Goal: Find specific page/section: Find specific page/section

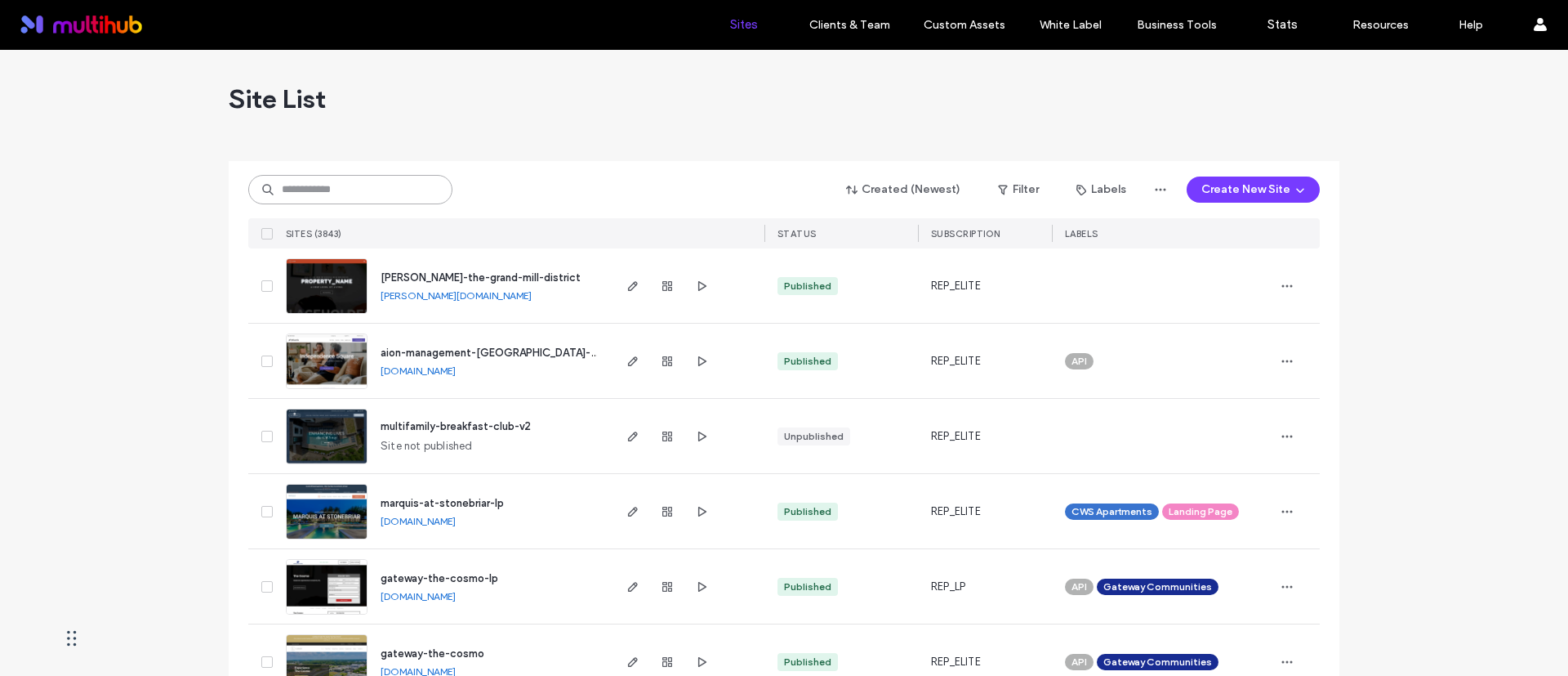
click at [377, 183] on input at bounding box center [351, 189] width 204 height 29
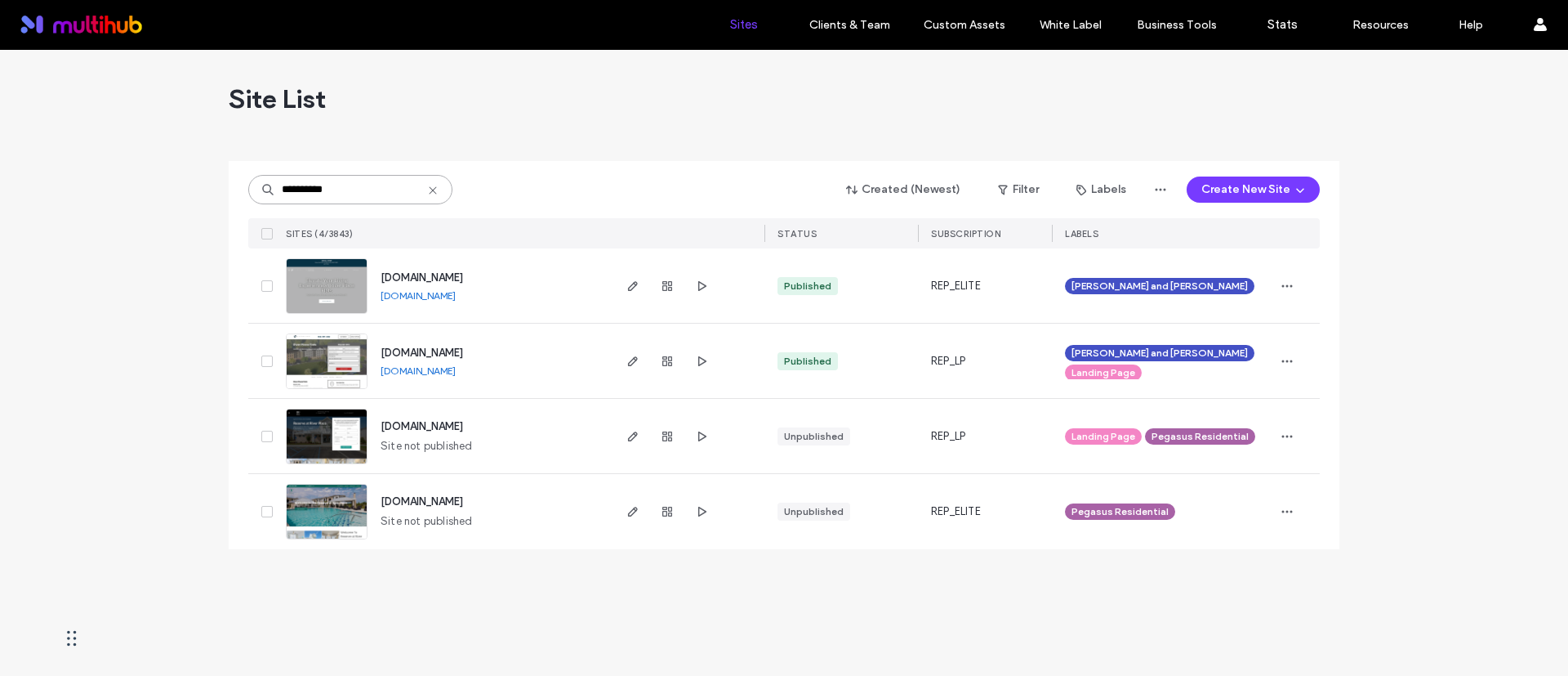
type input "**********"
click at [552, 159] on div at bounding box center [784, 155] width 1111 height 13
click at [625, 286] on span "button" at bounding box center [632, 286] width 19 height 19
click at [625, 286] on span "button" at bounding box center [632, 286] width 19 height 19
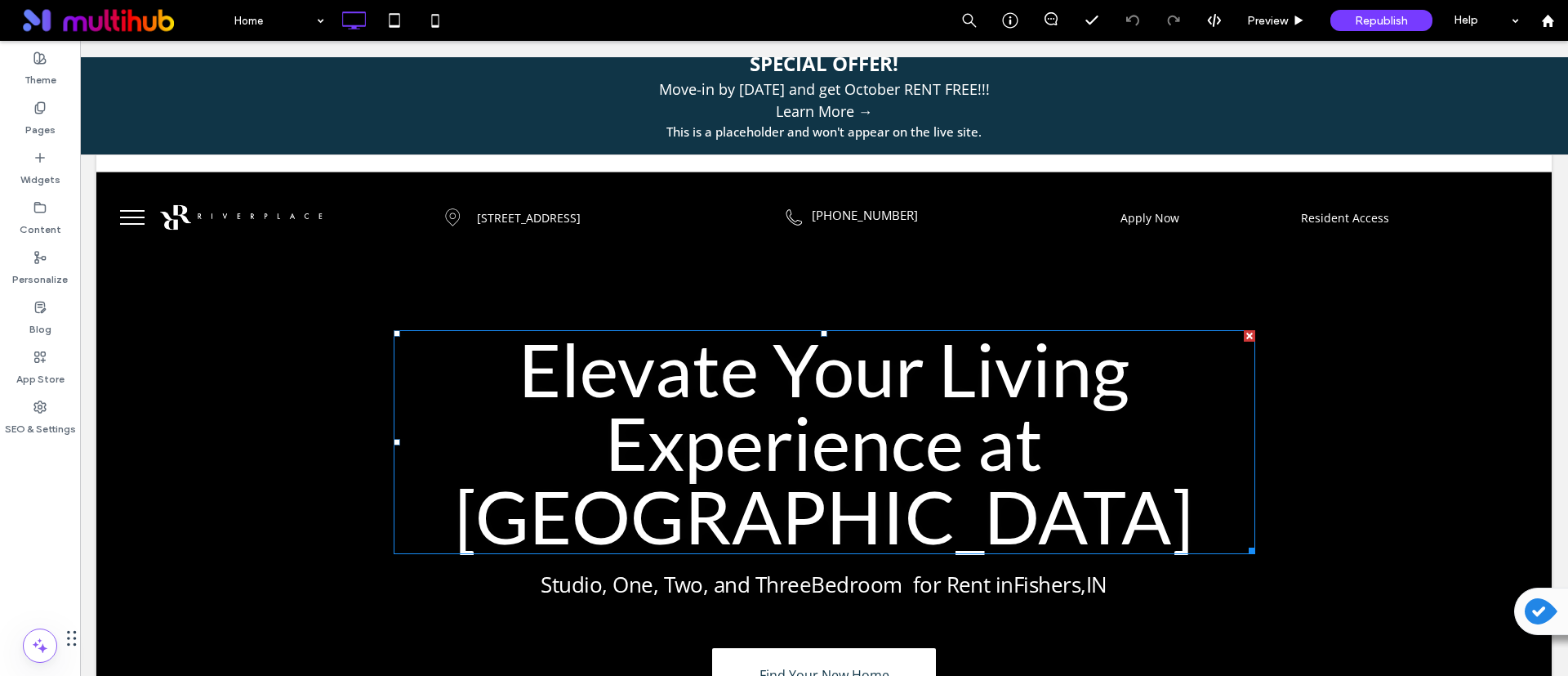
scroll to position [490, 0]
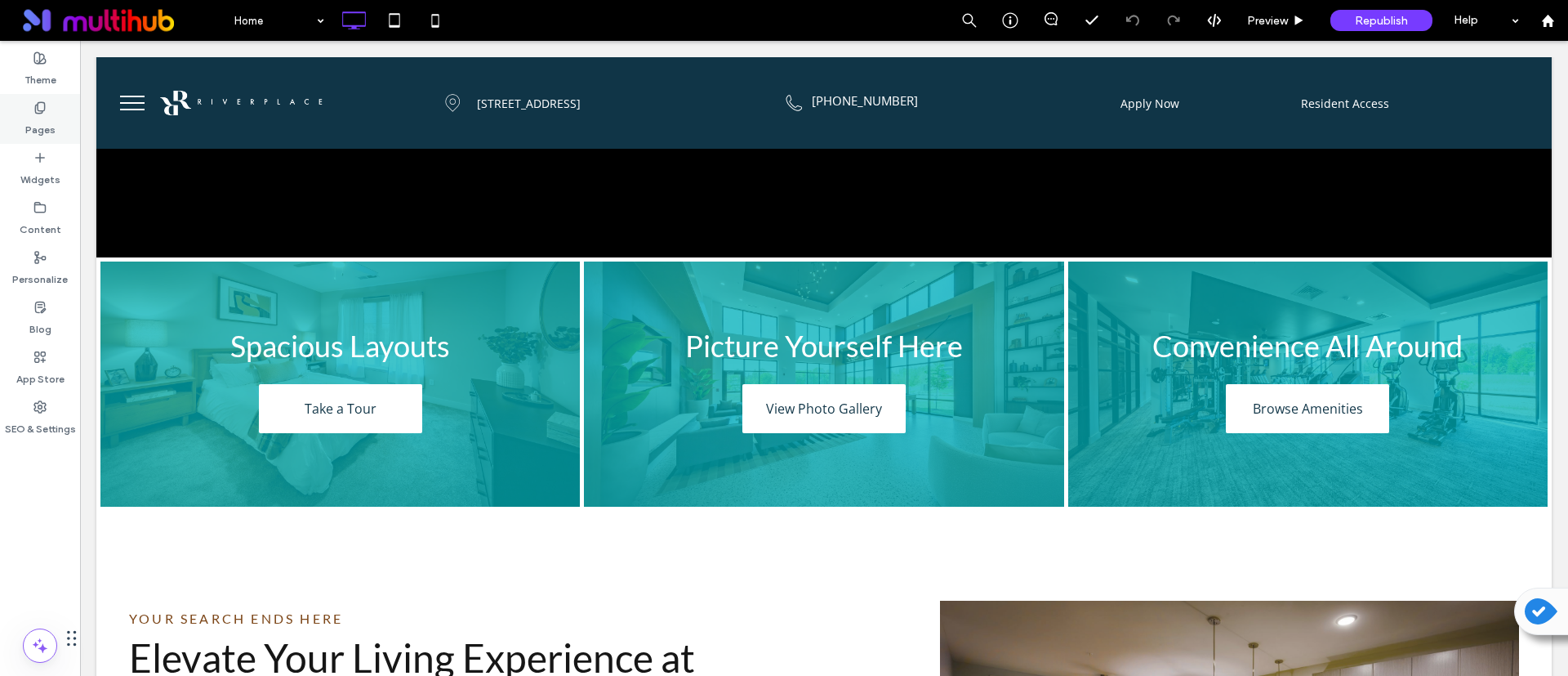
click at [39, 138] on div "Pages" at bounding box center [40, 119] width 80 height 50
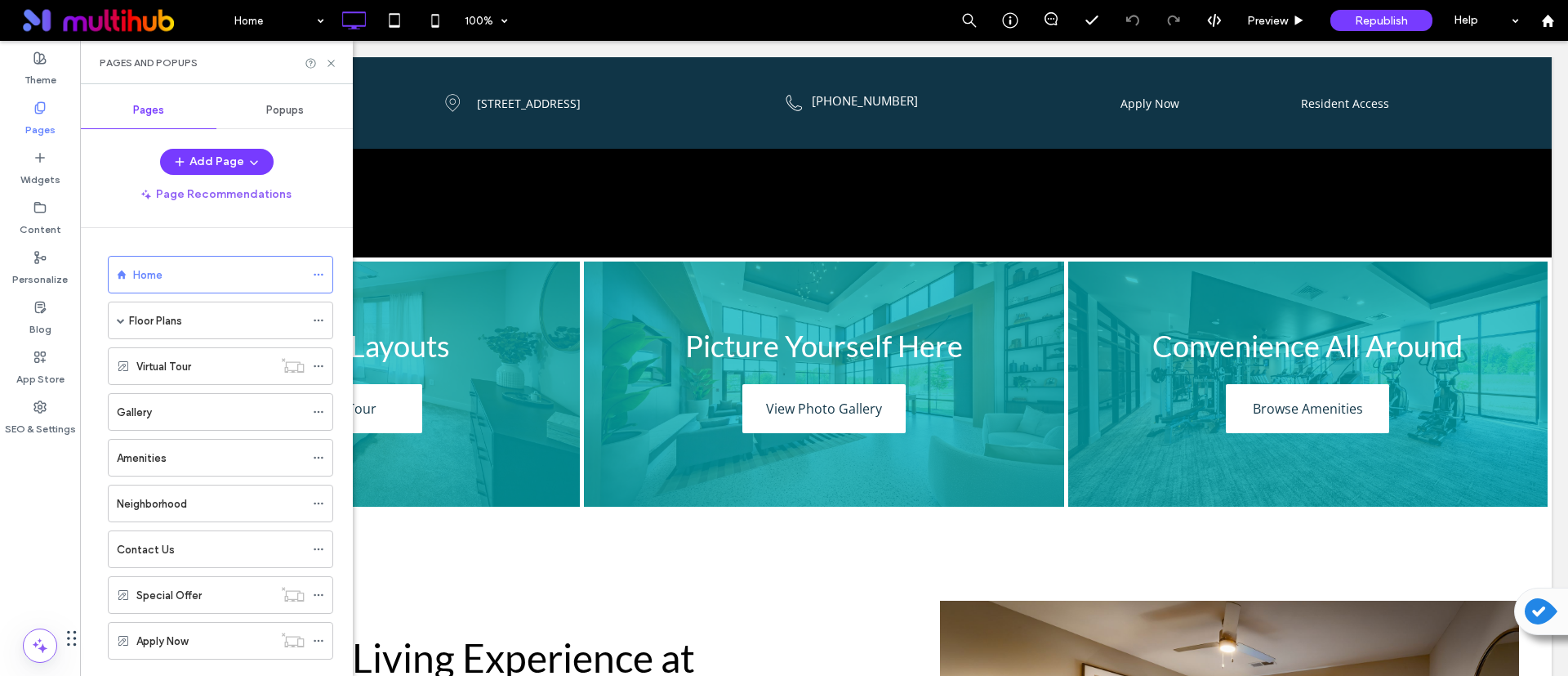
click at [304, 110] on div "Popups" at bounding box center [285, 110] width 136 height 36
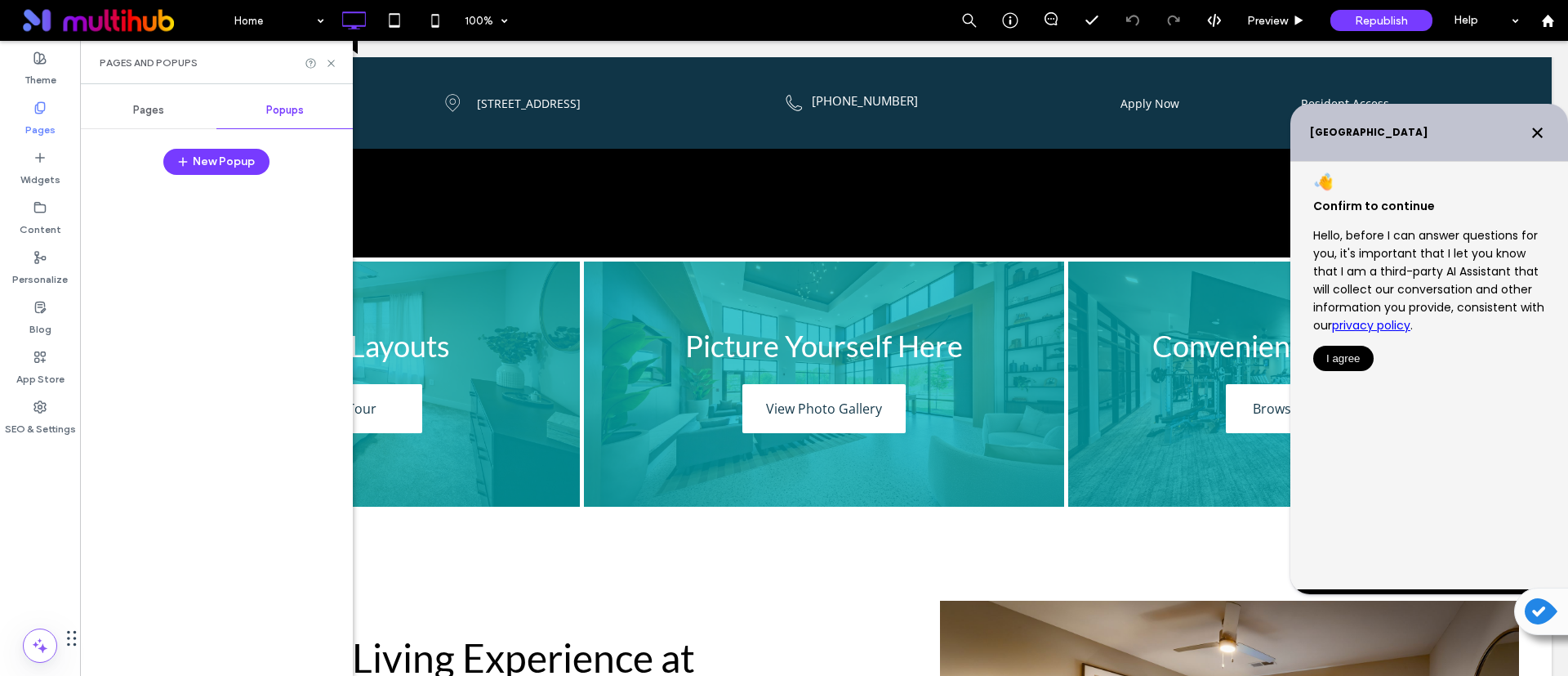
click at [127, 117] on div "Pages" at bounding box center [148, 110] width 136 height 36
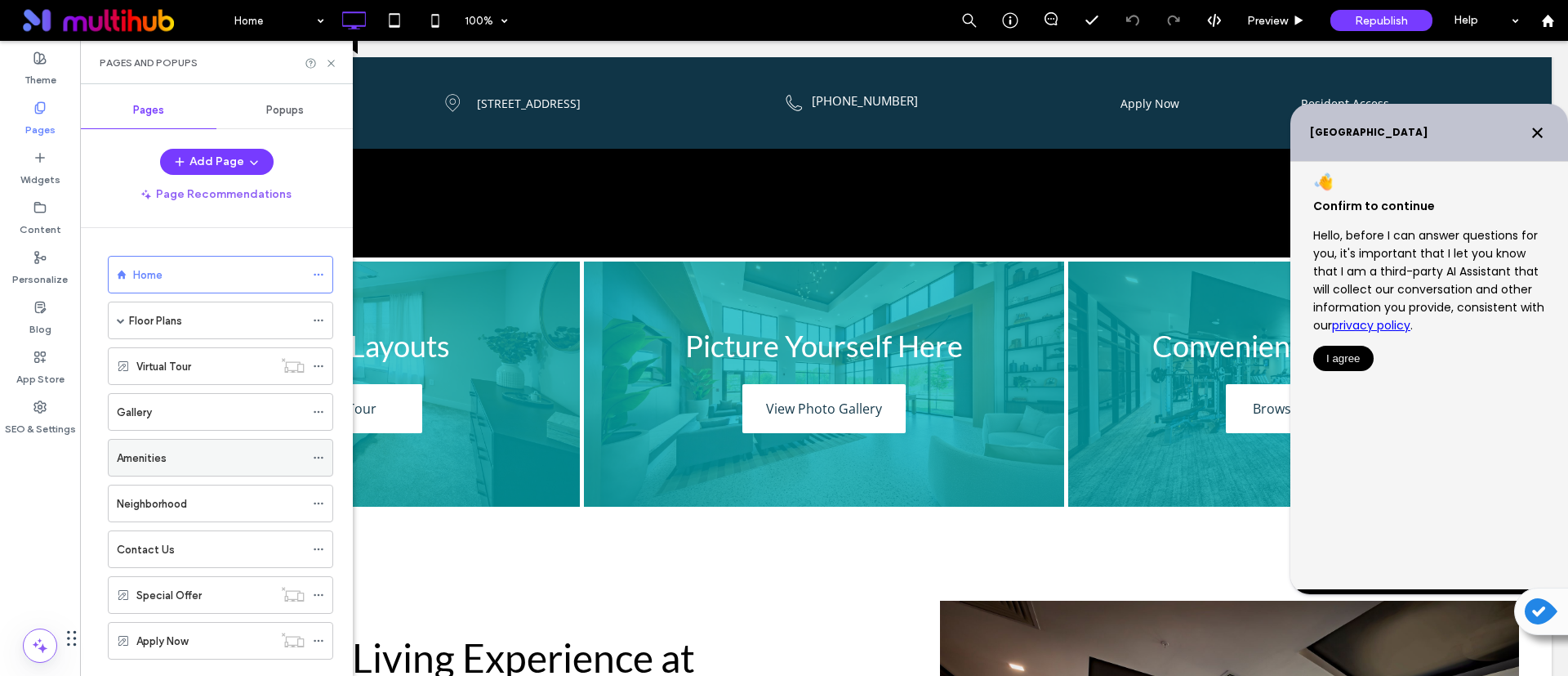
click at [147, 460] on label "Amenities" at bounding box center [142, 458] width 50 height 28
